Goal: Task Accomplishment & Management: Manage account settings

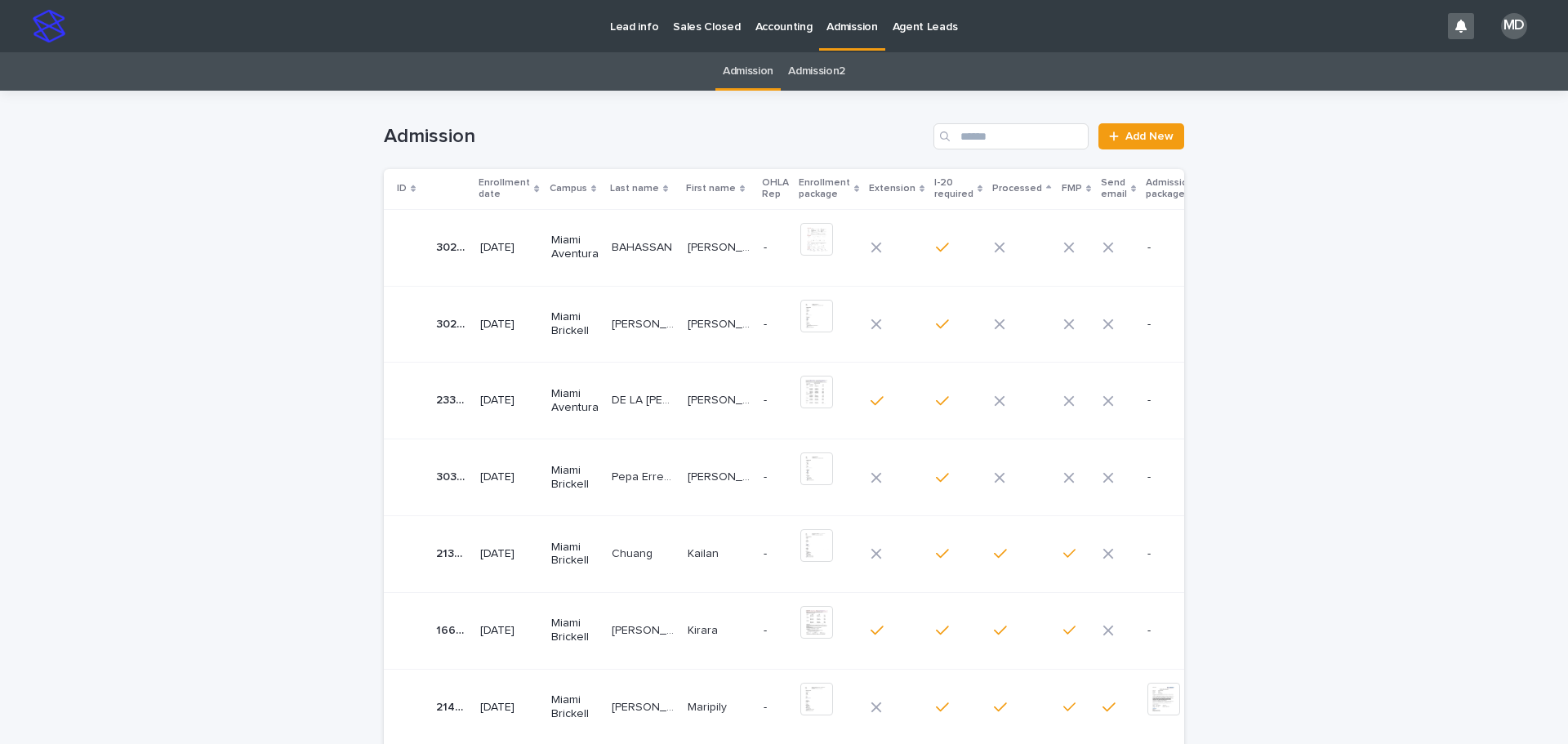
click at [612, 398] on p "DE LA [PERSON_NAME]" at bounding box center [644, 398] width 66 height 17
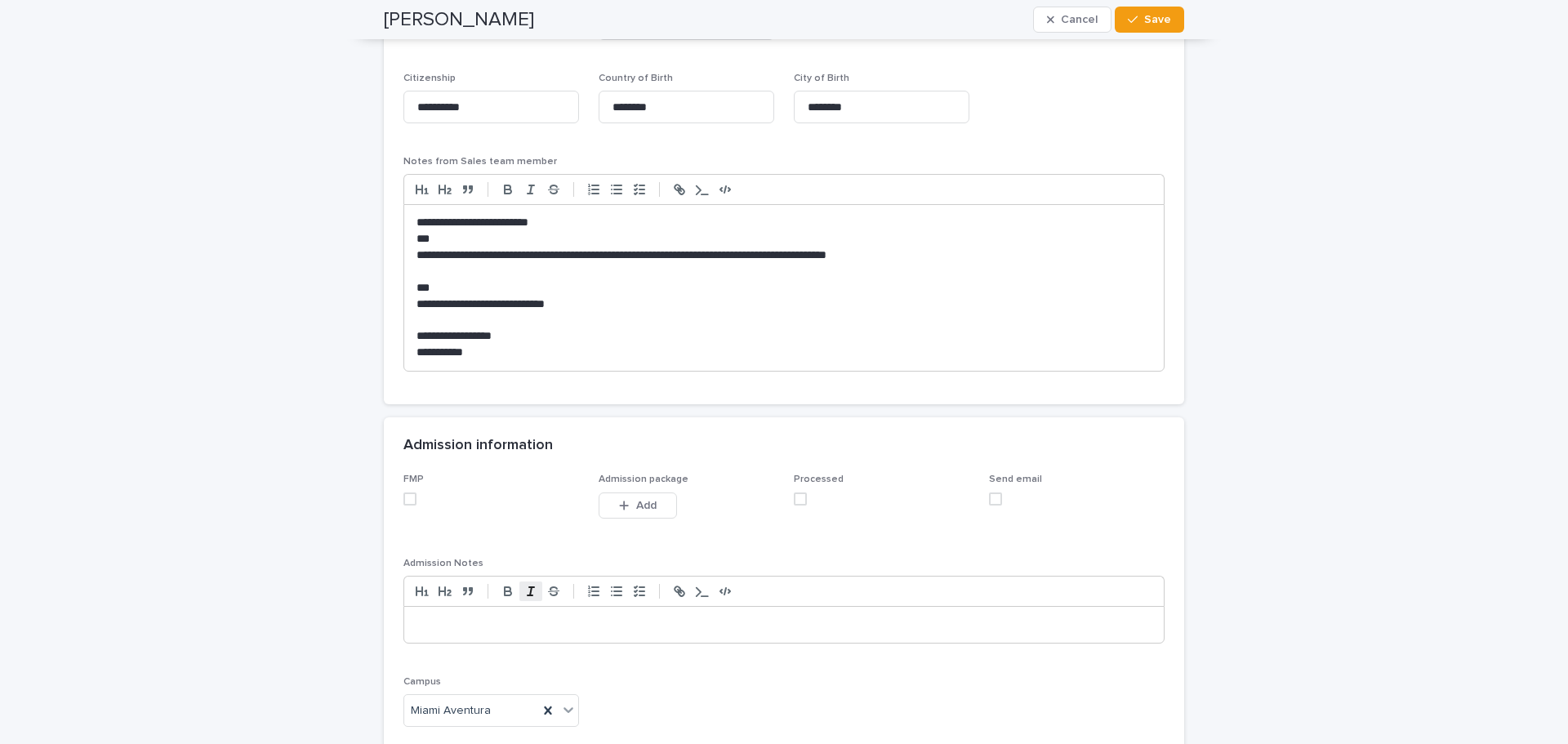
scroll to position [1495, 0]
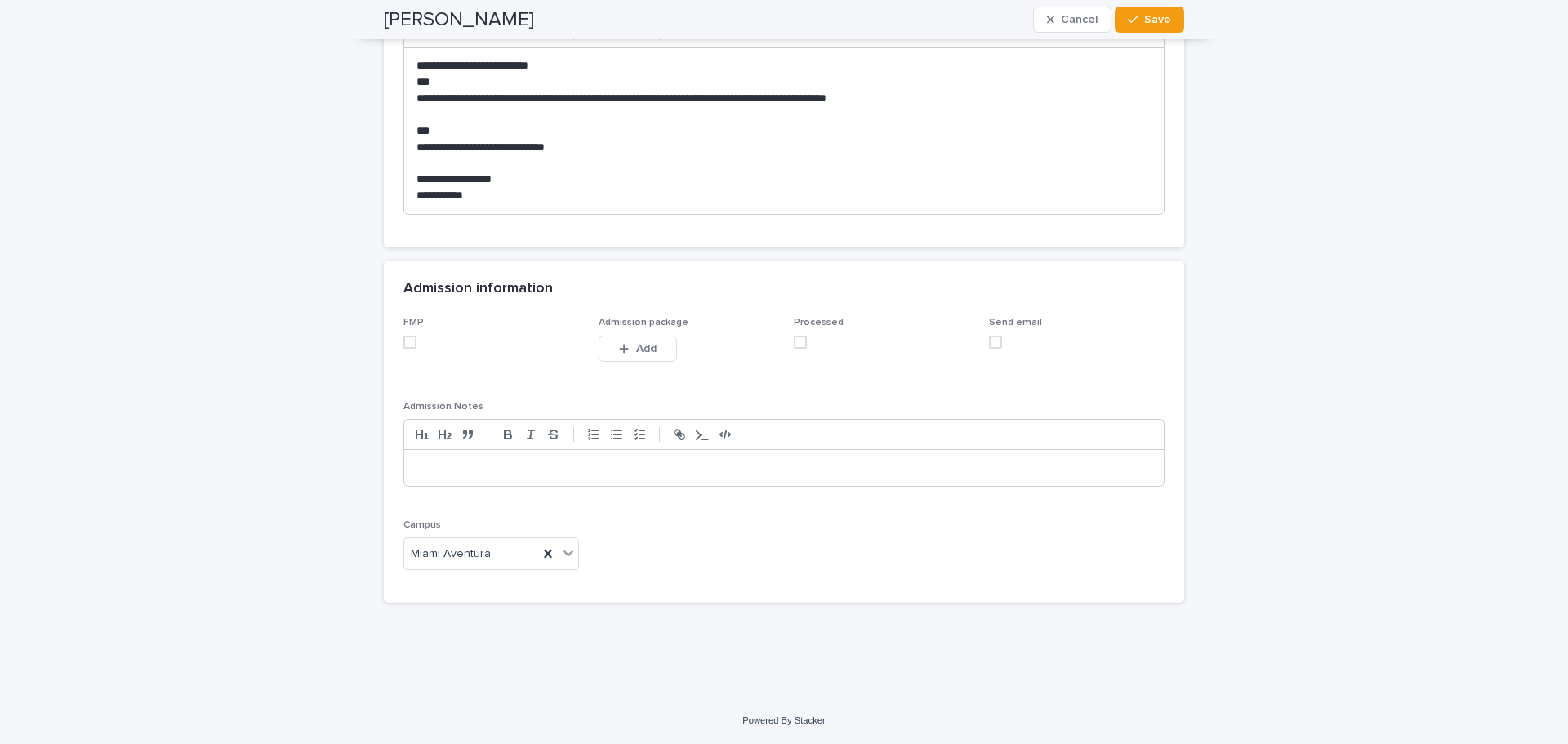
click at [405, 342] on span at bounding box center [410, 342] width 13 height 13
click at [796, 346] on span at bounding box center [800, 342] width 13 height 13
click at [1155, 24] on span "Save" at bounding box center [1158, 20] width 27 height 12
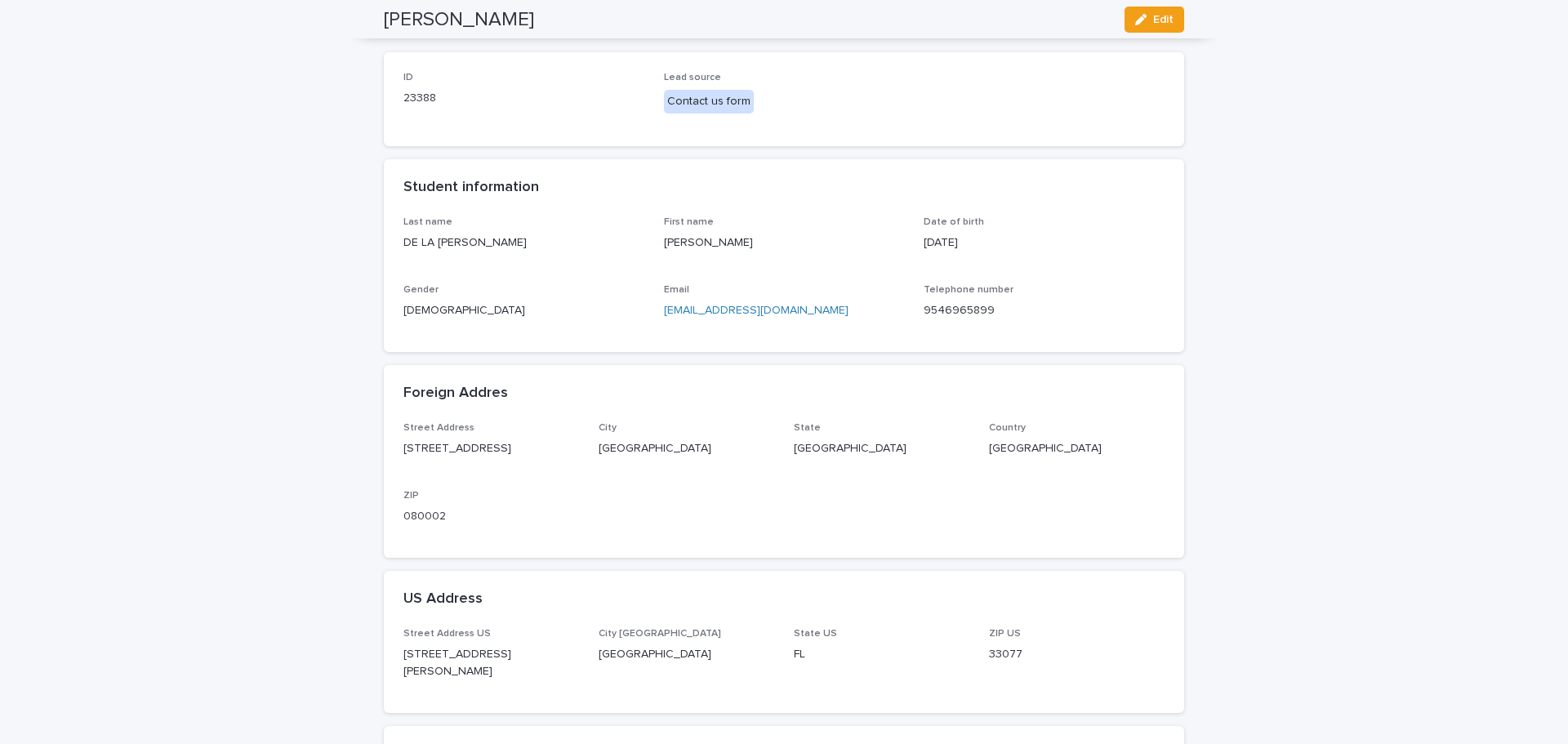
scroll to position [0, 0]
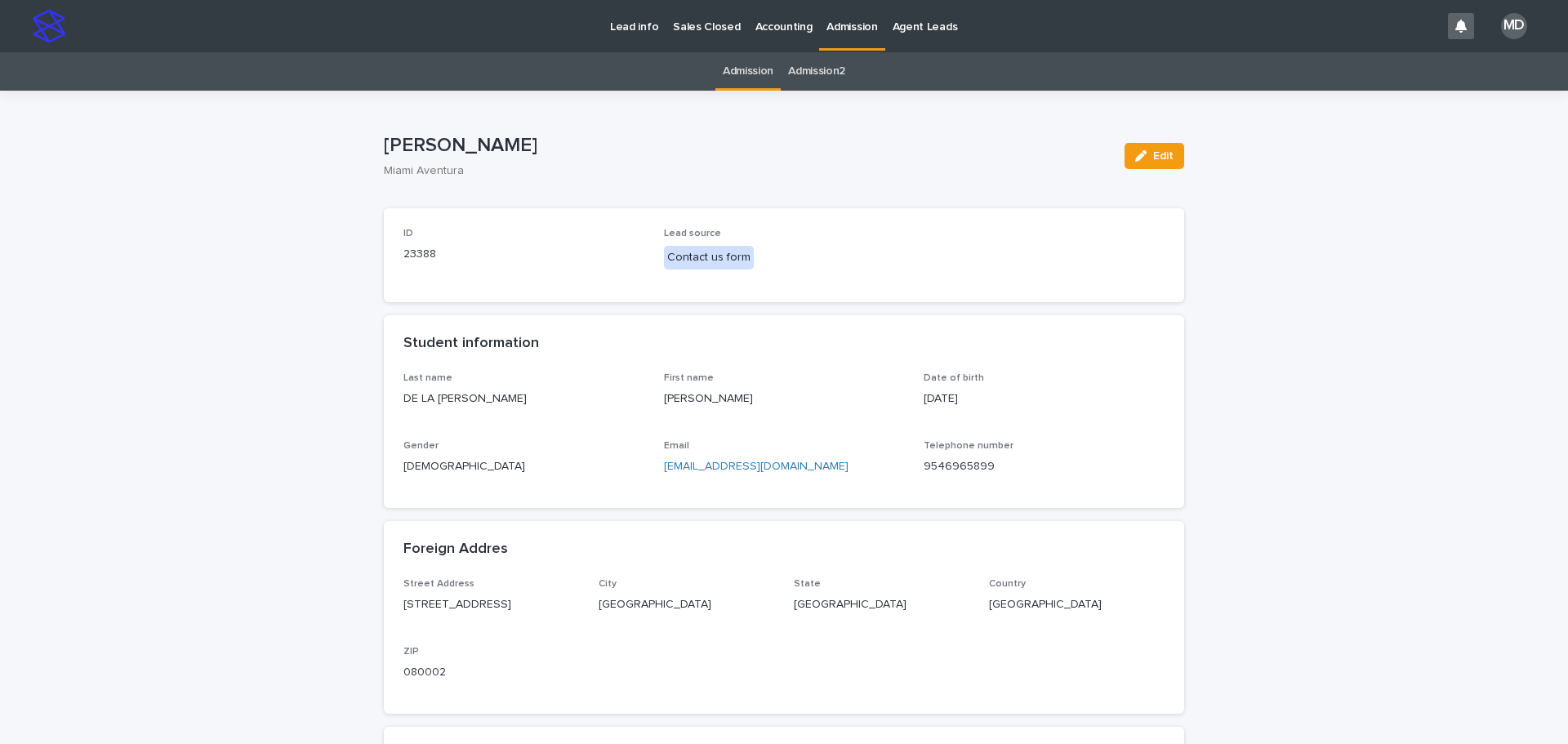
click at [733, 65] on link "Admission" at bounding box center [748, 72] width 51 height 38
